Goal: Task Accomplishment & Management: Use online tool/utility

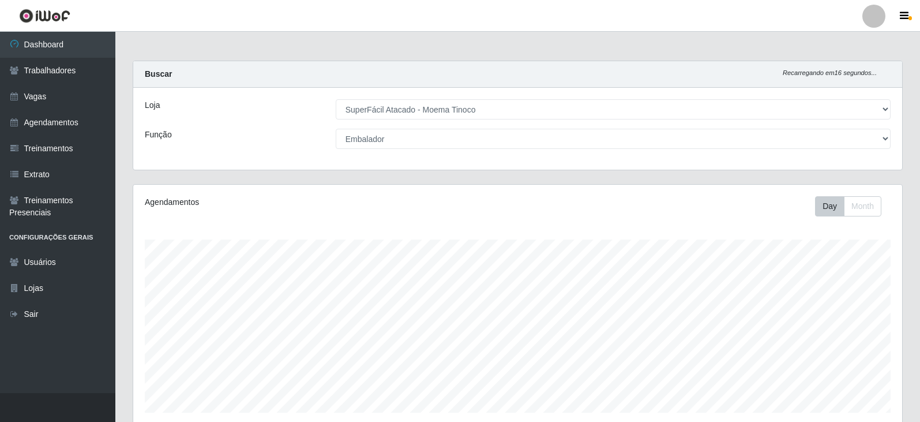
select select "540"
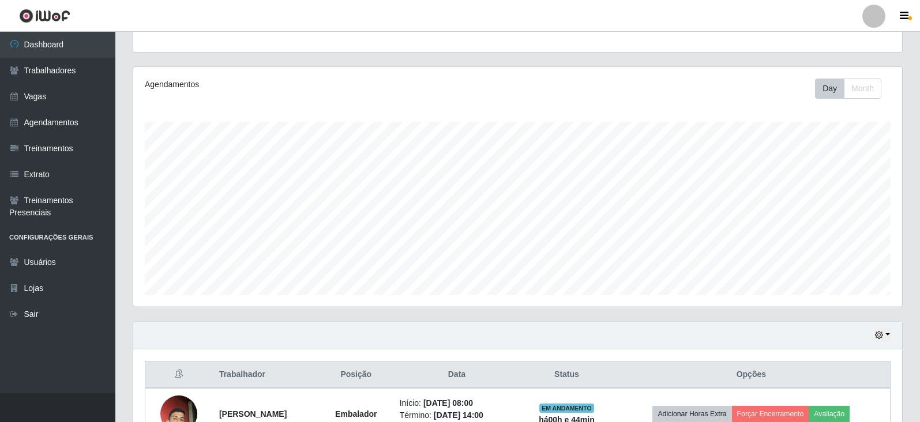
scroll to position [81, 0]
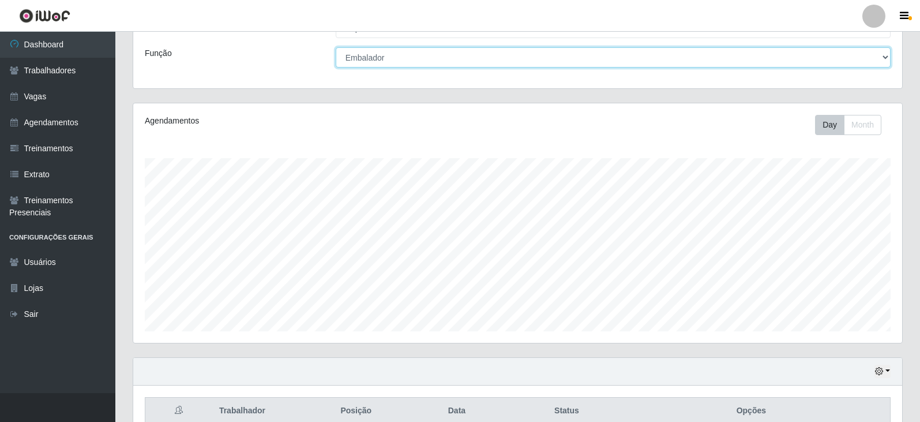
click at [887, 56] on select "[Selecione...] Embalador Embalador + Embalador ++ Operador de Caixa Operador de…" at bounding box center [613, 57] width 555 height 20
click at [336, 47] on select "[Selecione...] Embalador Embalador + Embalador ++ Operador de Caixa Operador de…" at bounding box center [613, 57] width 555 height 20
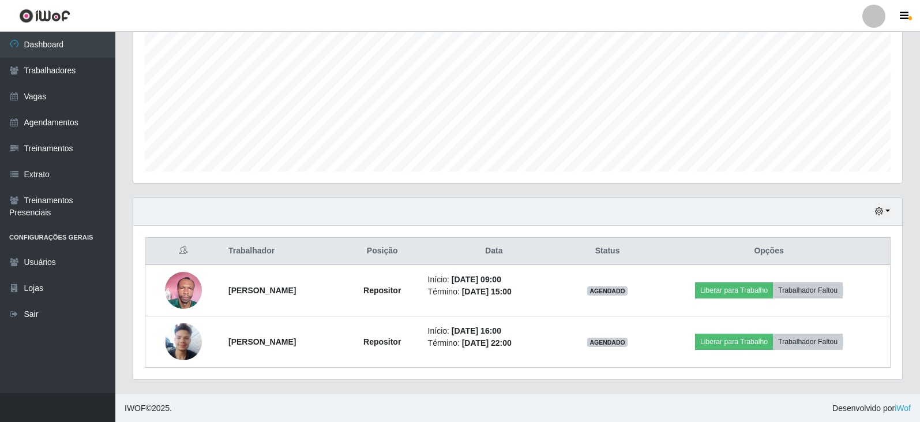
scroll to position [242, 0]
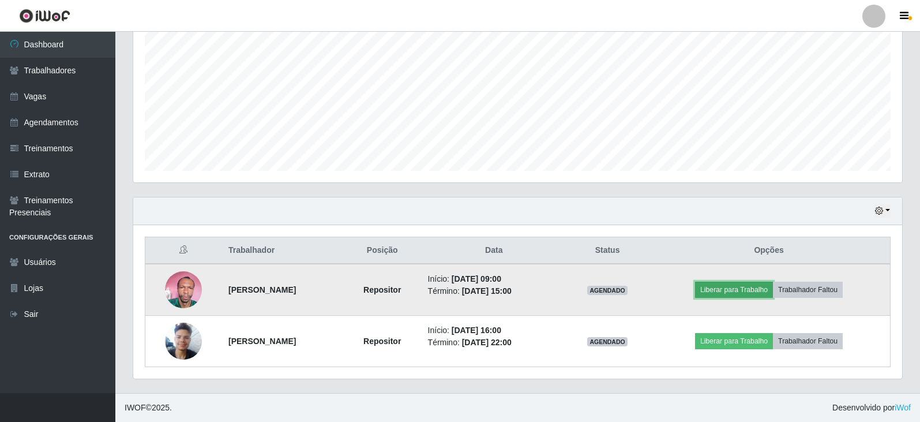
click at [720, 288] on button "Liberar para Trabalho" at bounding box center [734, 289] width 78 height 16
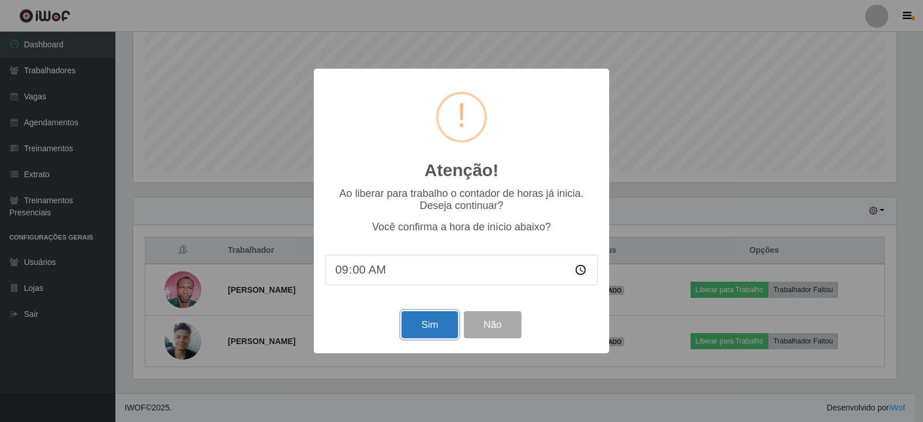
click at [445, 336] on button "Sim" at bounding box center [429, 324] width 56 height 27
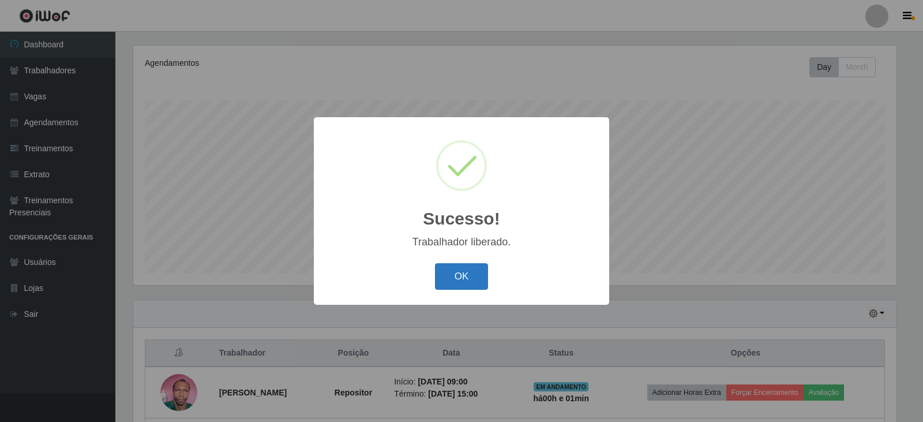
click at [465, 274] on button "OK" at bounding box center [462, 276] width 54 height 27
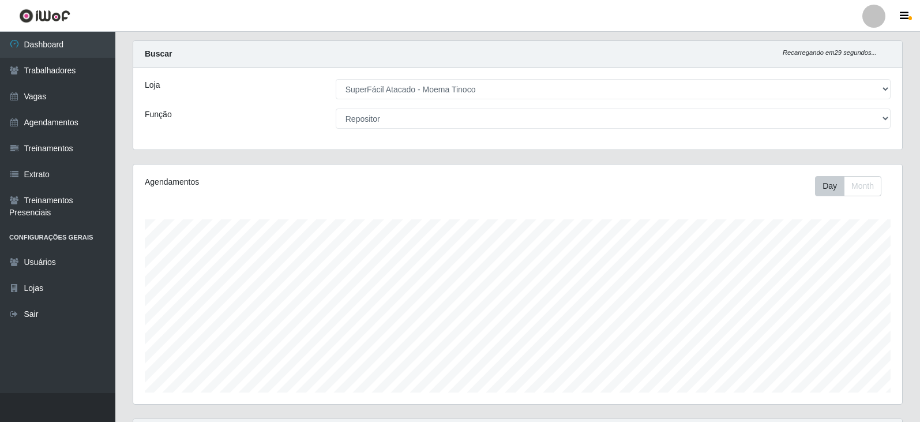
scroll to position [0, 0]
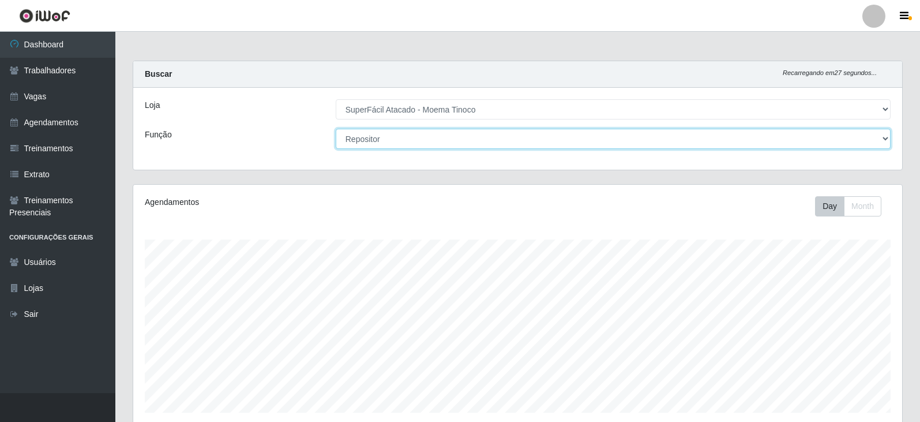
click at [887, 139] on select "[Selecione...] Embalador Embalador + Embalador ++ Operador de Caixa Operador de…" at bounding box center [613, 139] width 555 height 20
select select "112"
click at [336, 129] on select "[Selecione...] Embalador Embalador + Embalador ++ Operador de Caixa Operador de…" at bounding box center [613, 139] width 555 height 20
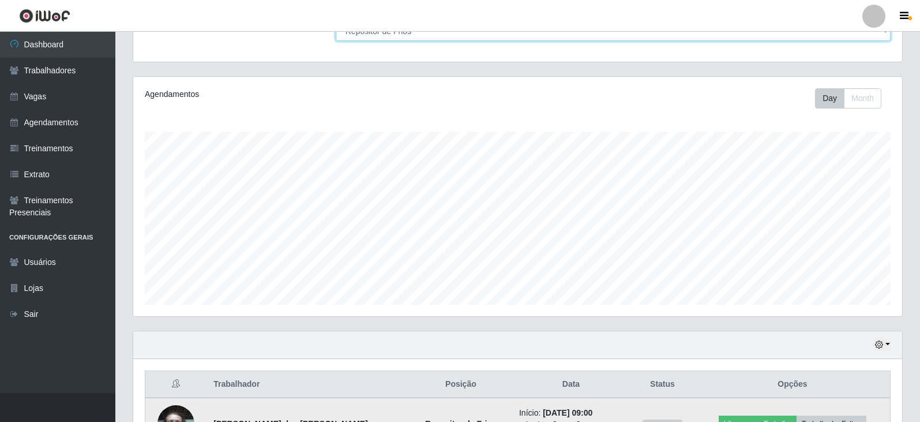
scroll to position [231, 0]
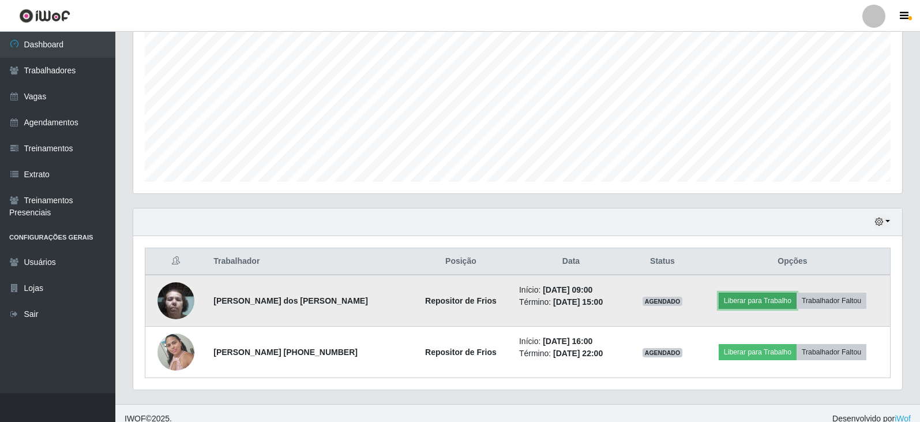
click at [741, 301] on button "Liberar para Trabalho" at bounding box center [758, 300] width 78 height 16
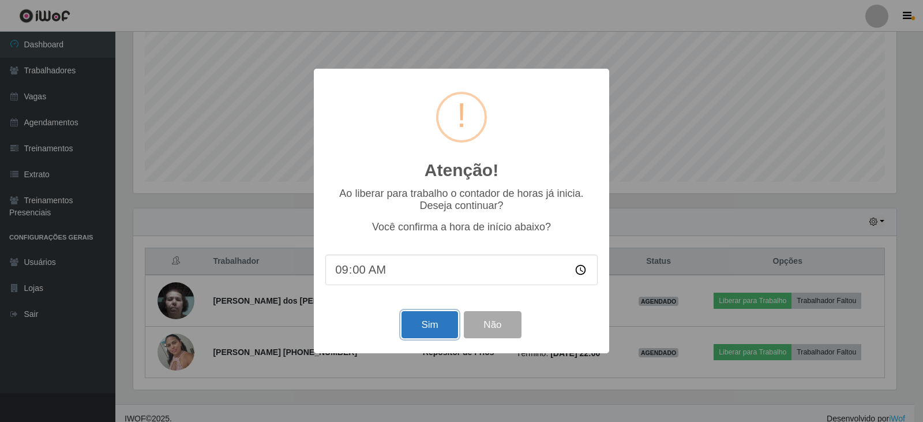
click at [438, 326] on button "Sim" at bounding box center [429, 324] width 56 height 27
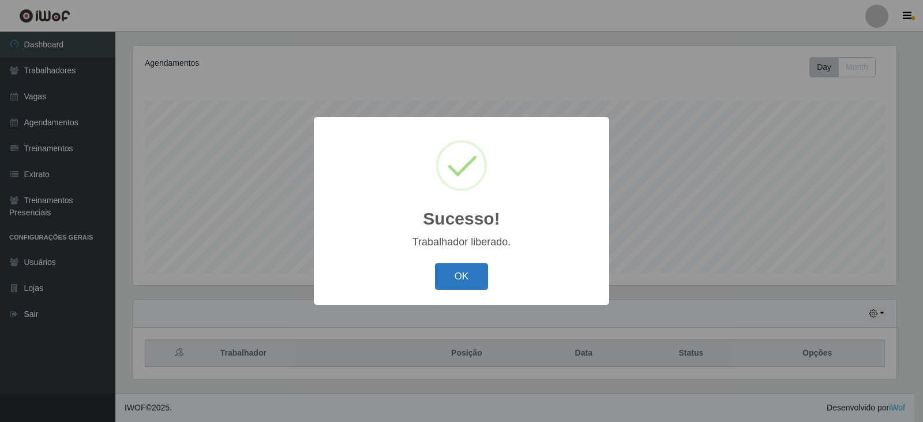
click at [446, 280] on button "OK" at bounding box center [462, 276] width 54 height 27
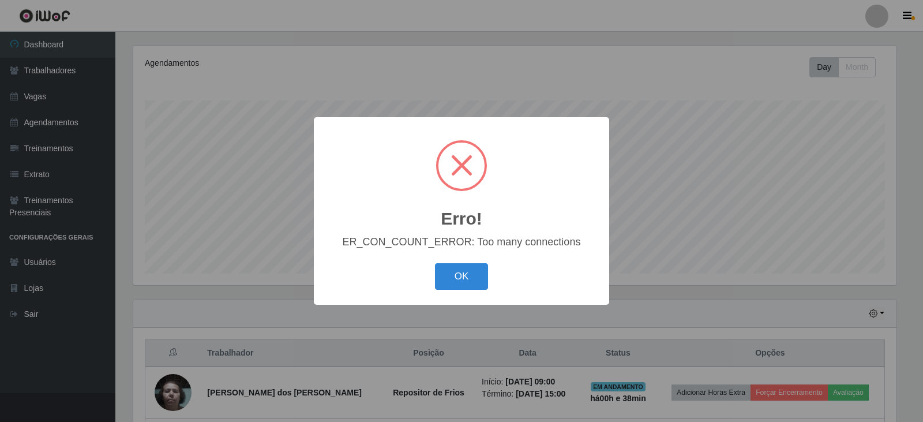
click at [457, 164] on span at bounding box center [461, 165] width 46 height 46
click at [459, 279] on button "OK" at bounding box center [462, 276] width 54 height 27
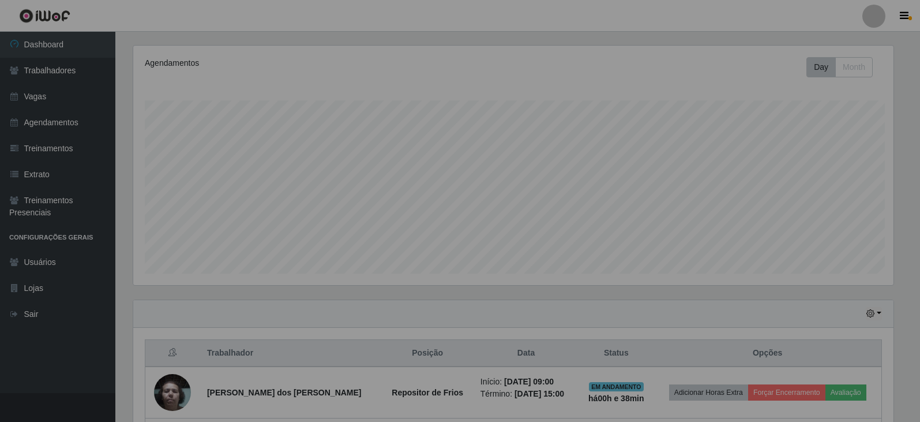
scroll to position [239, 769]
